Goal: Transaction & Acquisition: Purchase product/service

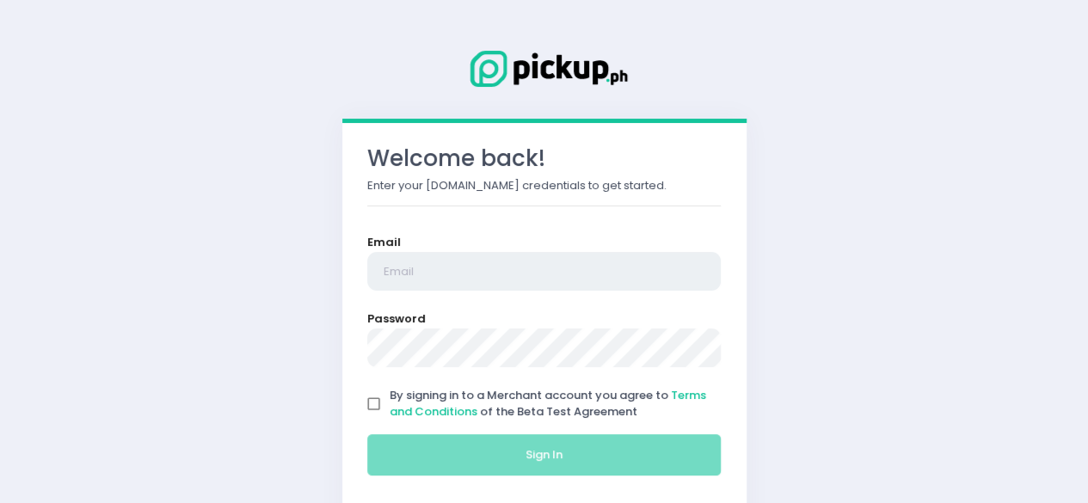
type input "[EMAIL_ADDRESS][DOMAIN_NAME]"
click at [377, 402] on input "By signing in to a Merchant account you agree to Terms and Conditions of the Be…" at bounding box center [374, 404] width 33 height 33
checkbox input "true"
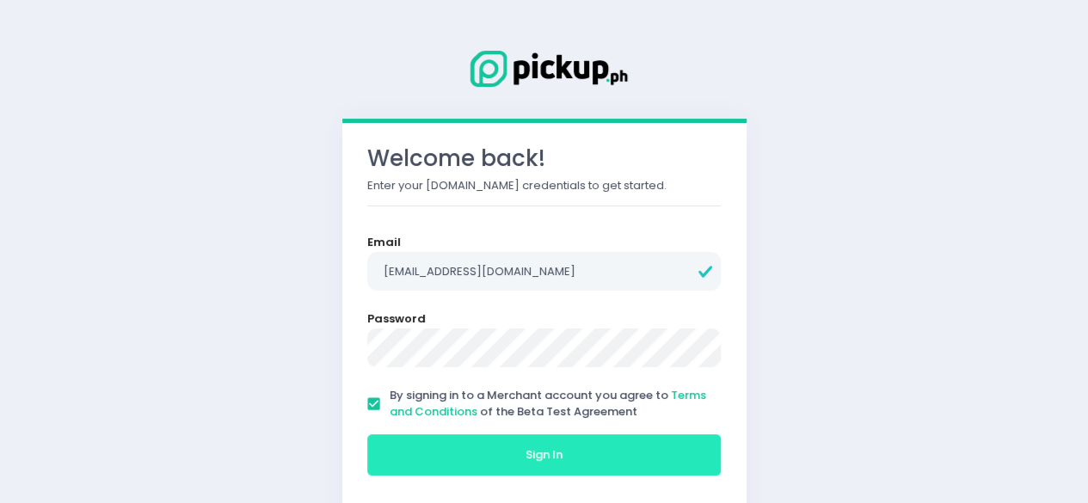
click at [530, 448] on span "Sign In" at bounding box center [544, 455] width 37 height 16
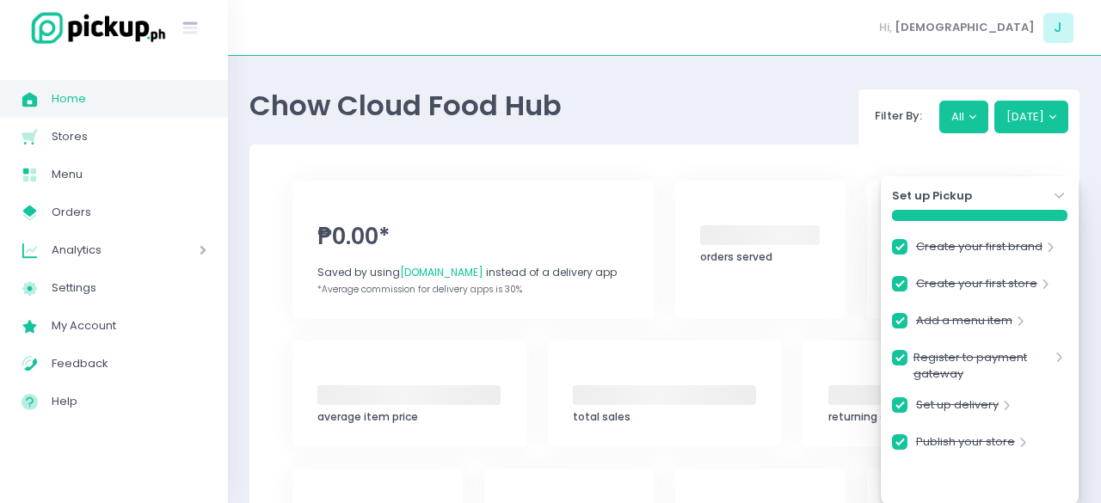
checkbox input "true"
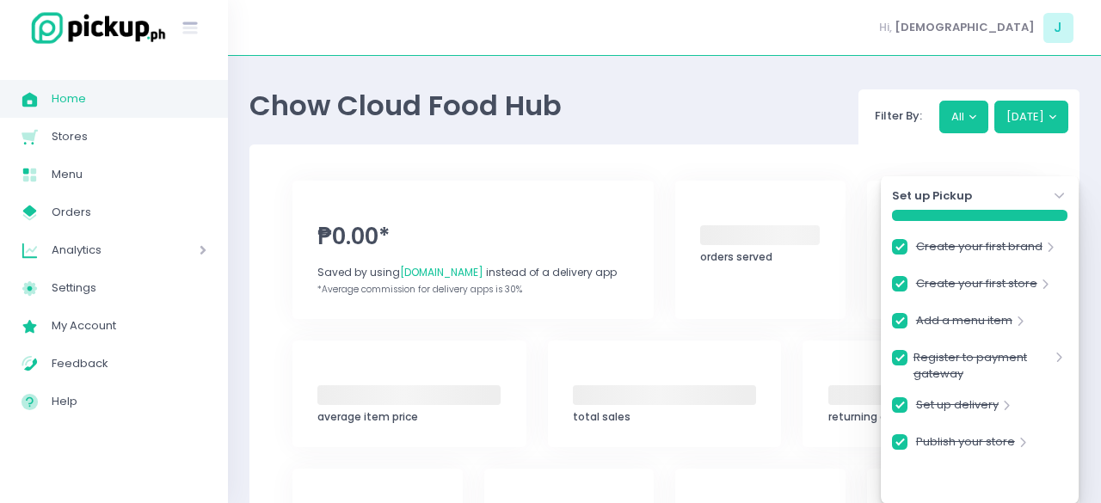
checkbox input "true"
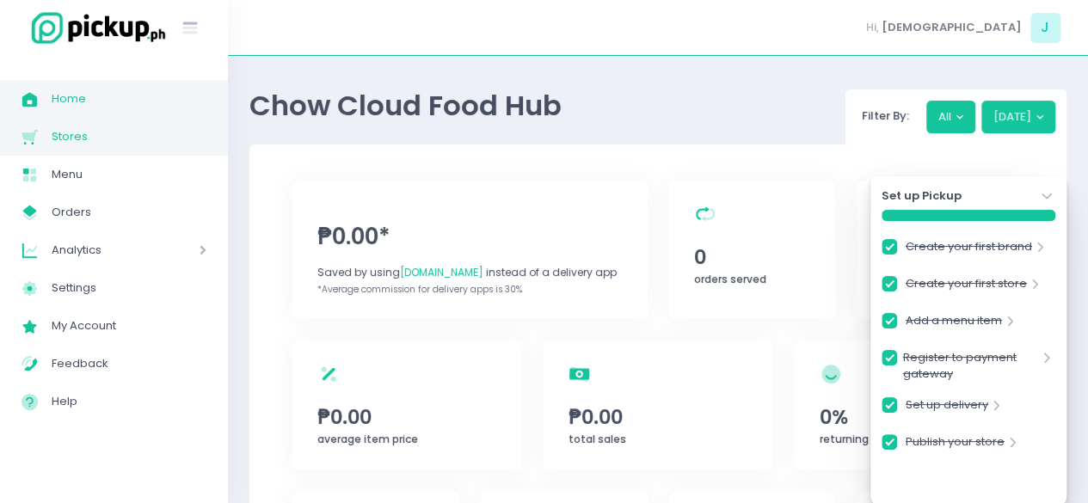
click at [65, 132] on span "Stores" at bounding box center [129, 137] width 155 height 22
checkbox input "true"
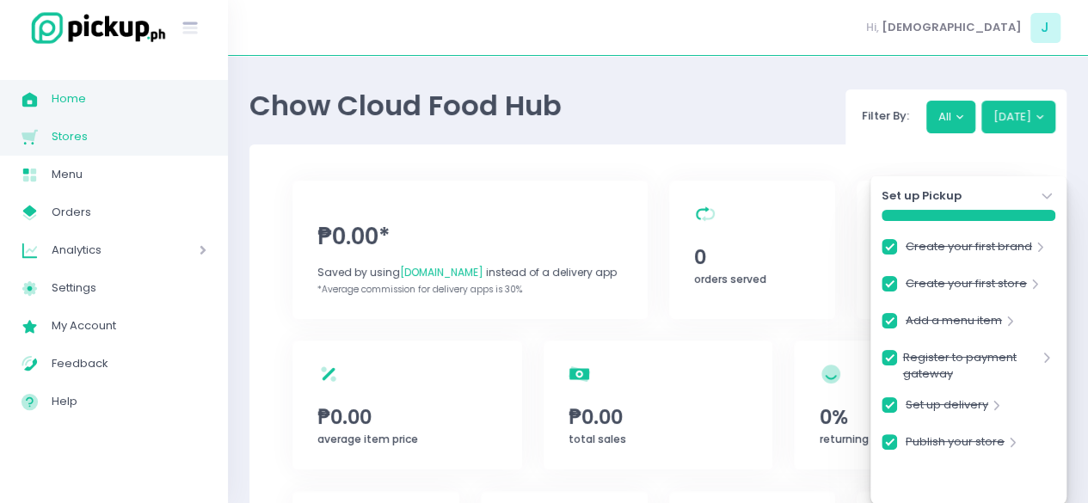
checkbox input "true"
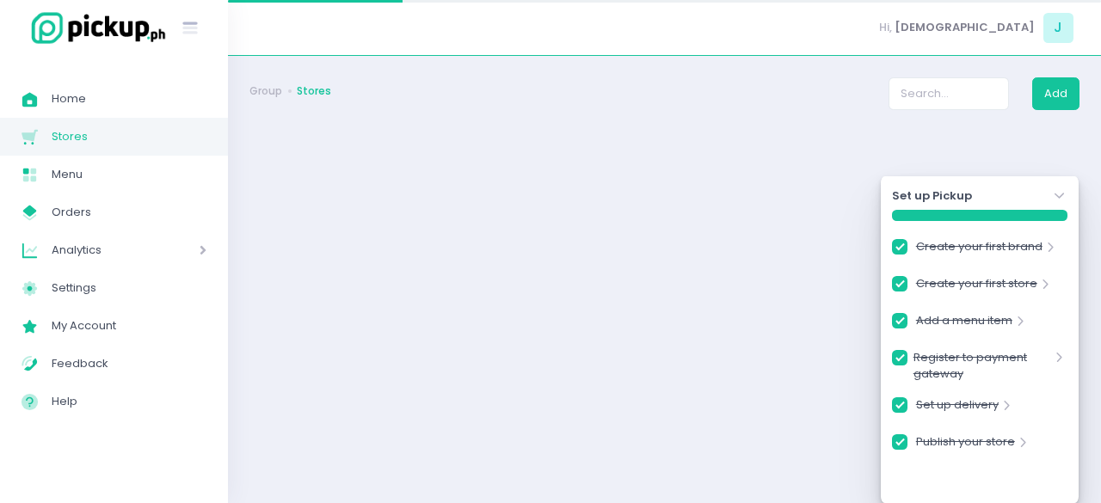
checkbox input "true"
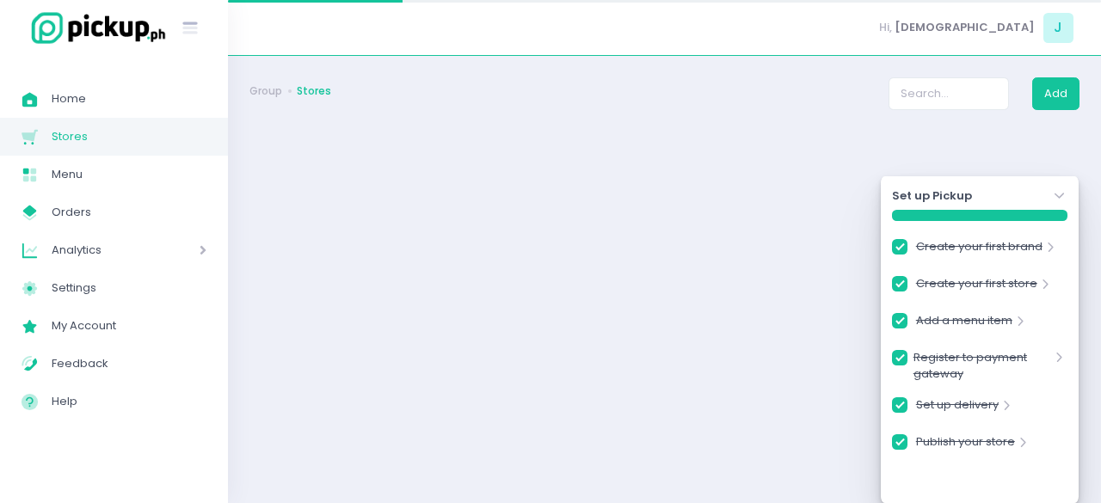
checkbox input "true"
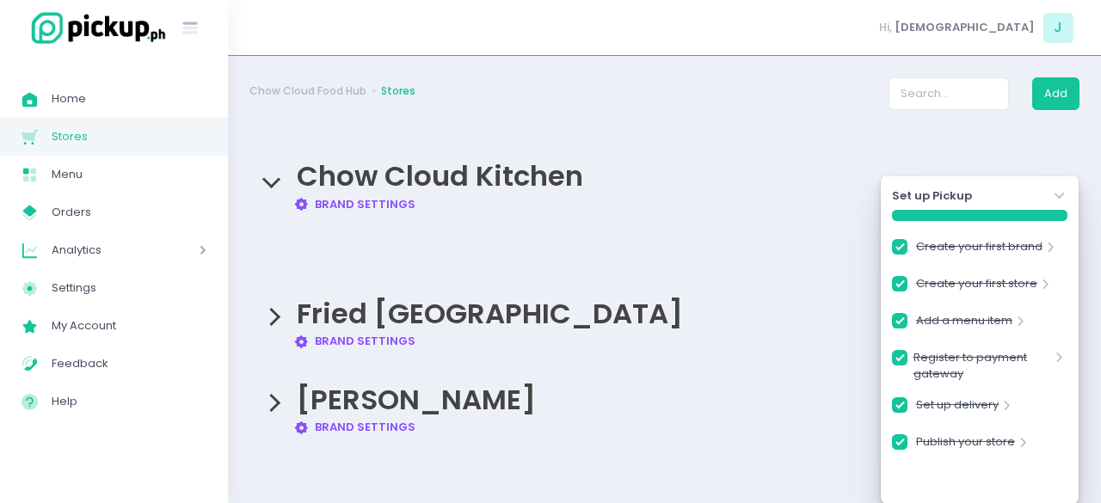
click at [351, 336] on link "Brand Settings Created with Sketch. Brand Settings" at bounding box center [354, 341] width 123 height 16
checkbox input "true"
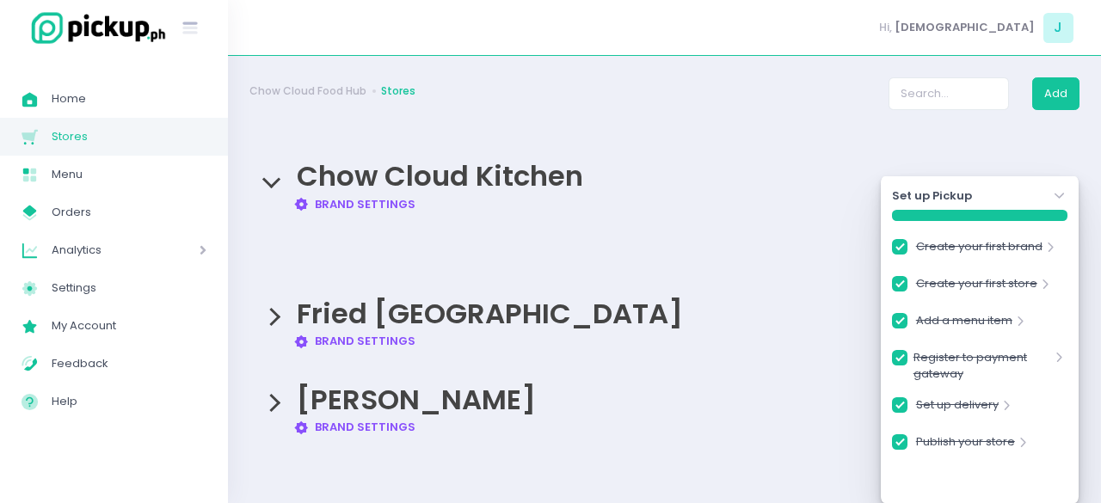
checkbox input "true"
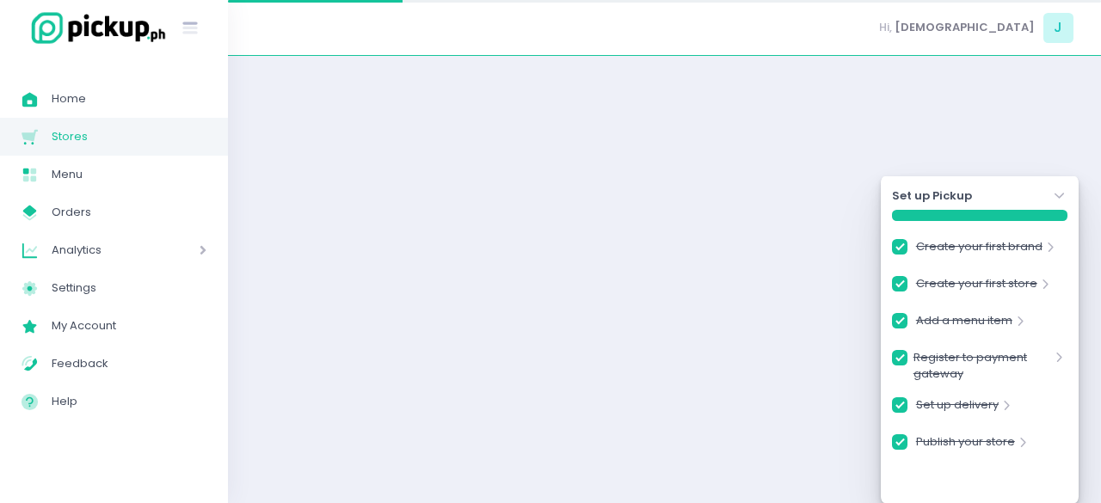
checkbox input "true"
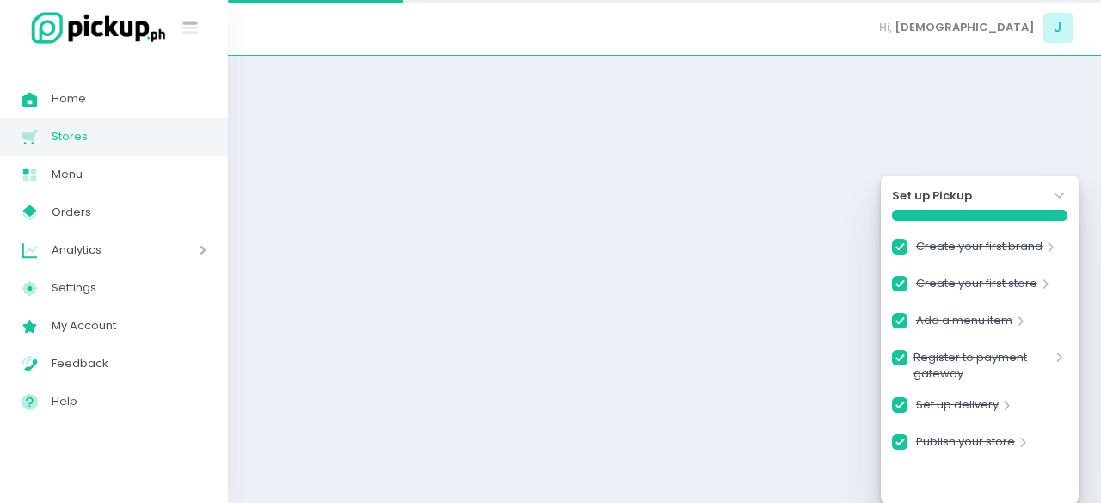
checkbox input "true"
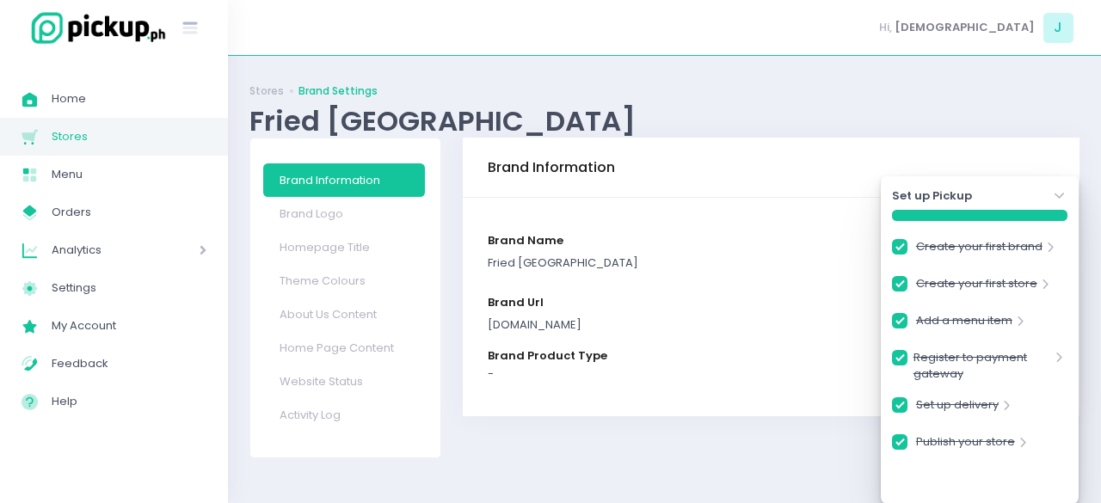
click at [588, 323] on div "[DOMAIN_NAME]" at bounding box center [771, 325] width 567 height 17
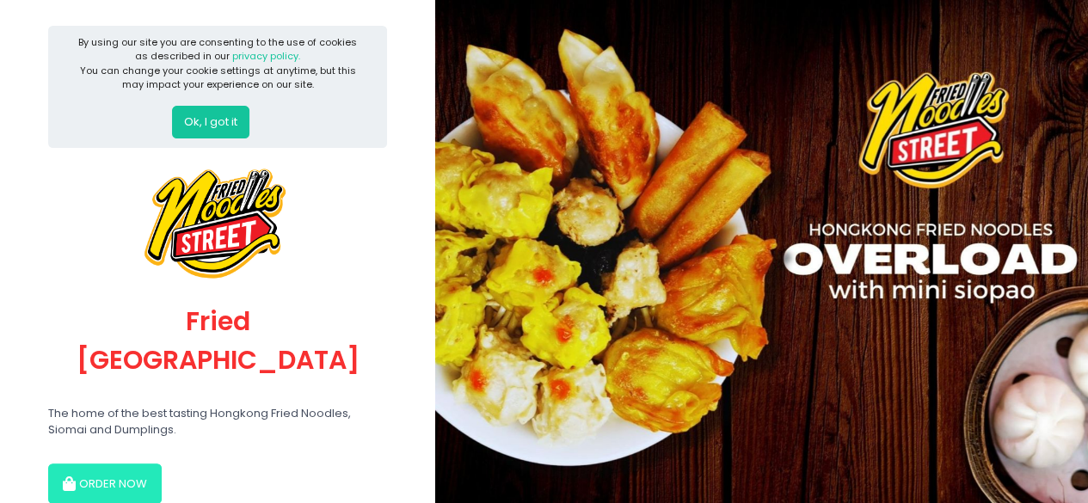
click at [93, 464] on button "ORDER NOW" at bounding box center [105, 484] width 114 height 41
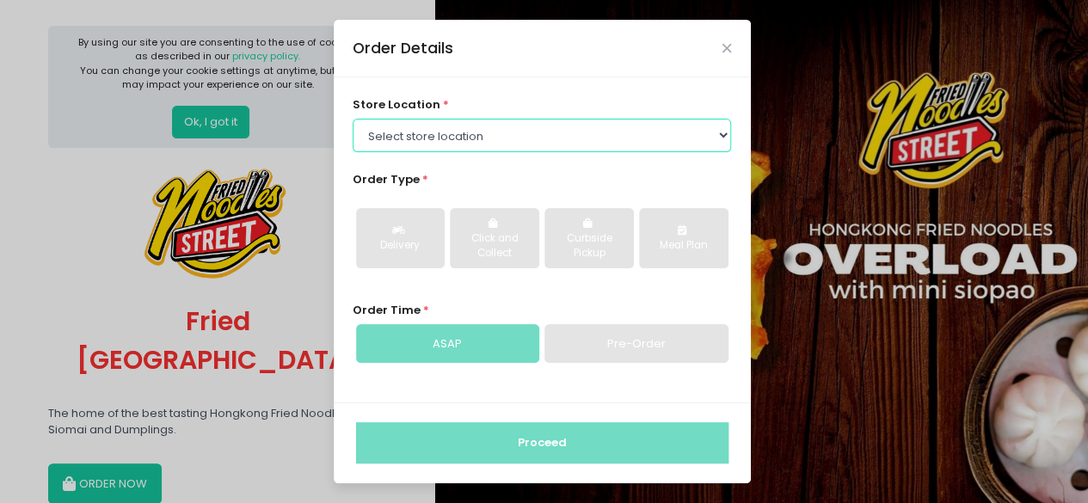
click at [475, 139] on select "Select store location Fried [GEOGRAPHIC_DATA] Paranaque Fried [GEOGRAPHIC_DATA]…" at bounding box center [542, 135] width 379 height 33
select select "631588af76686d0017e73839"
click at [353, 119] on select "Select store location Fried [GEOGRAPHIC_DATA] Paranaque Fried [GEOGRAPHIC_DATA]…" at bounding box center [542, 135] width 379 height 33
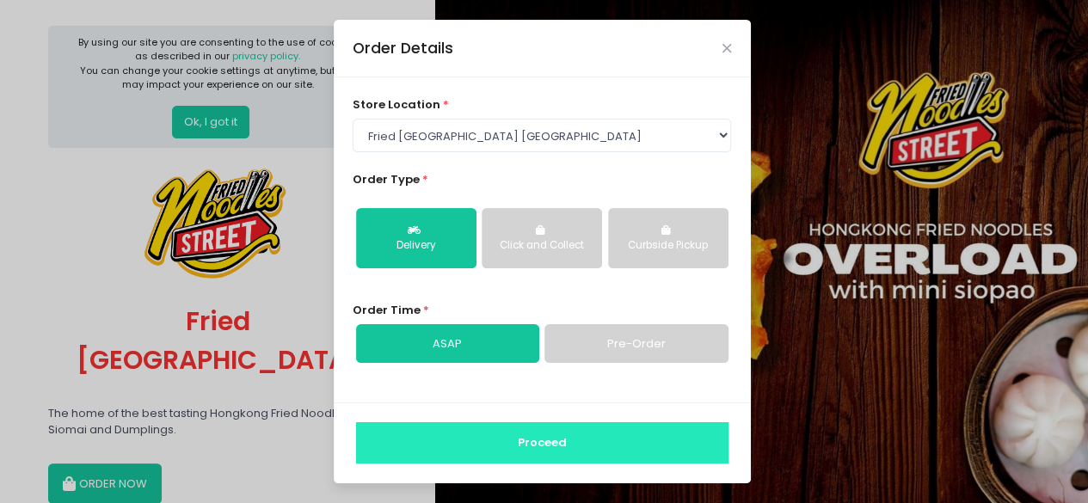
click at [506, 444] on button "Proceed" at bounding box center [542, 442] width 373 height 41
